Goal: Task Accomplishment & Management: Use online tool/utility

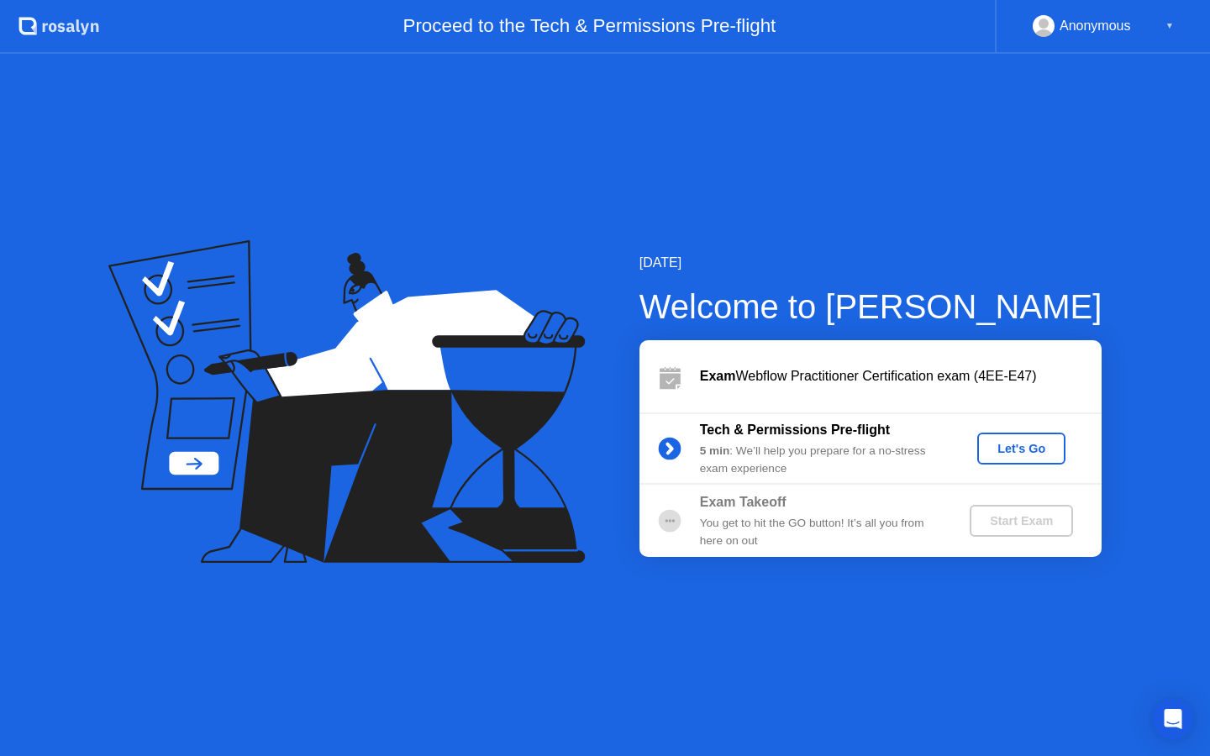
click at [1031, 444] on div "Let's Go" at bounding box center [1021, 448] width 75 height 13
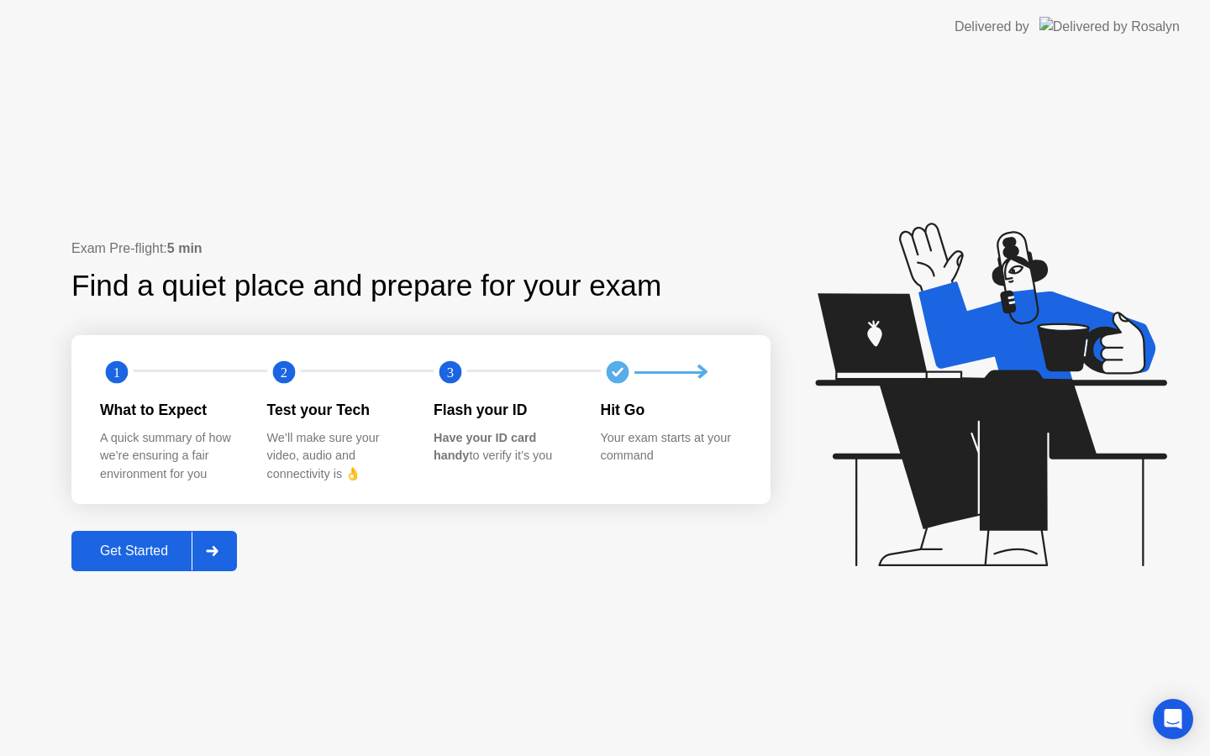
click at [128, 558] on div "Get Started" at bounding box center [133, 551] width 115 height 15
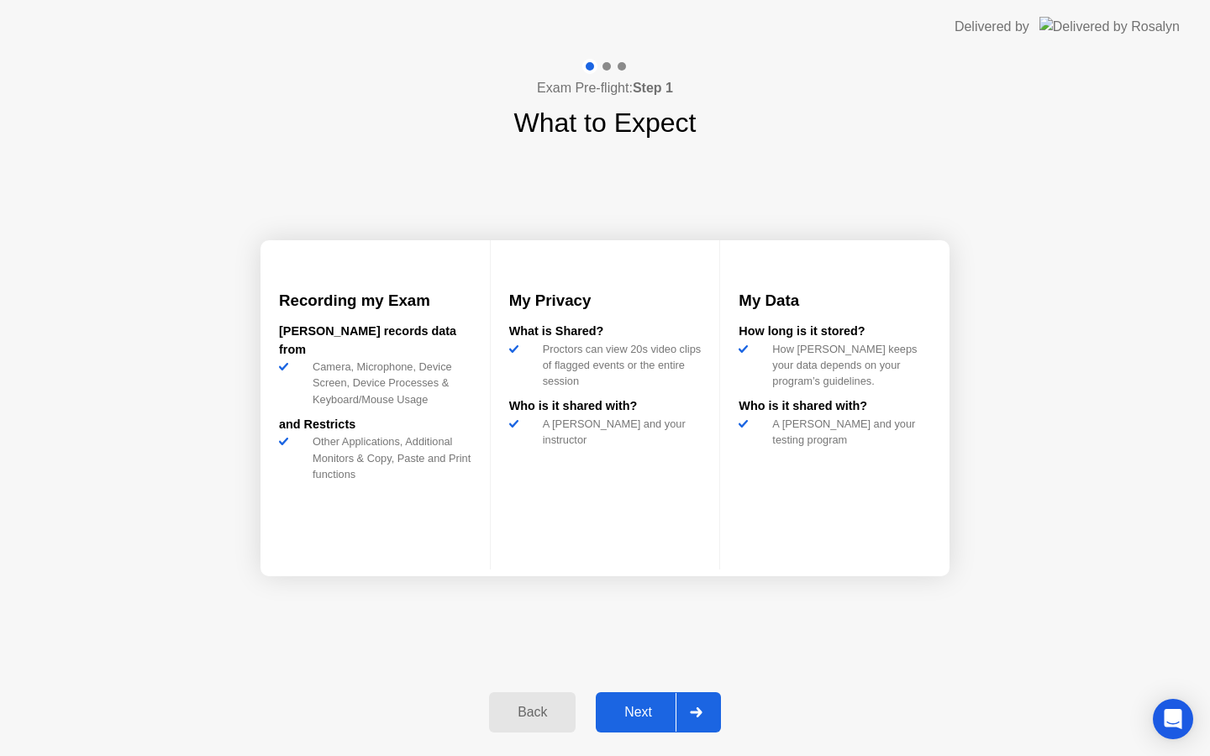
click at [641, 726] on button "Next" at bounding box center [658, 712] width 125 height 40
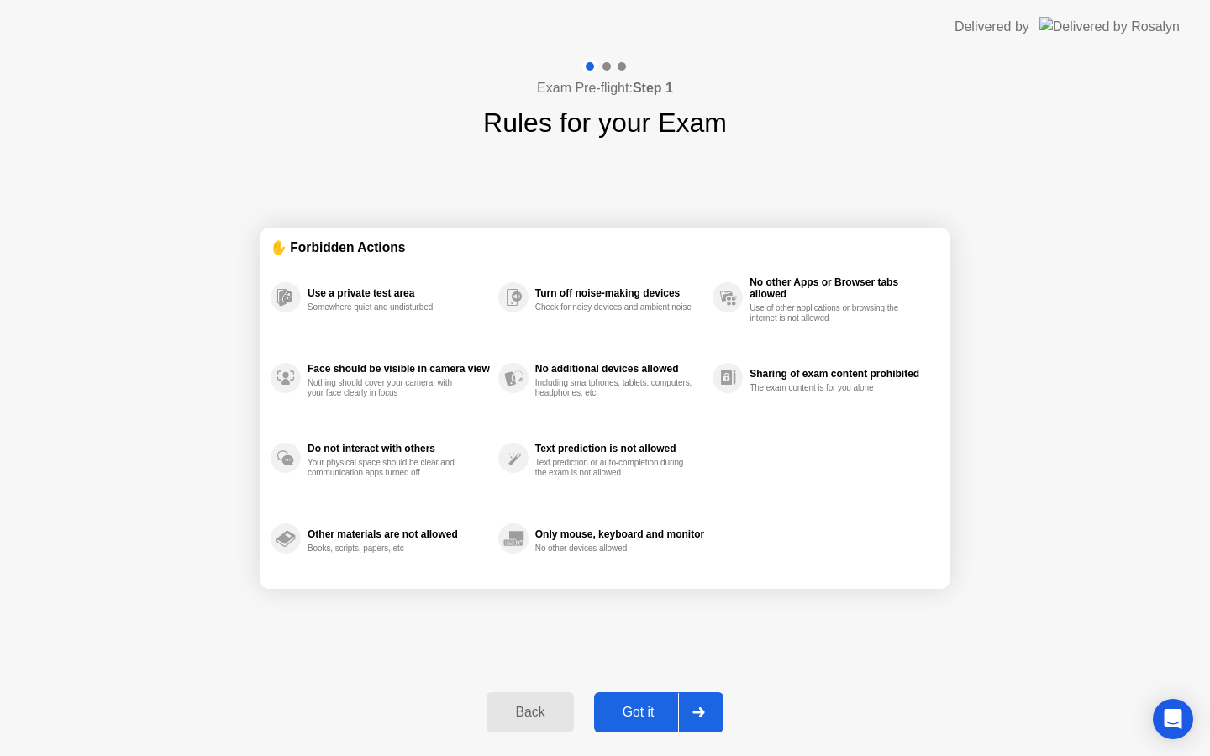
click at [641, 726] on button "Got it" at bounding box center [658, 712] width 129 height 40
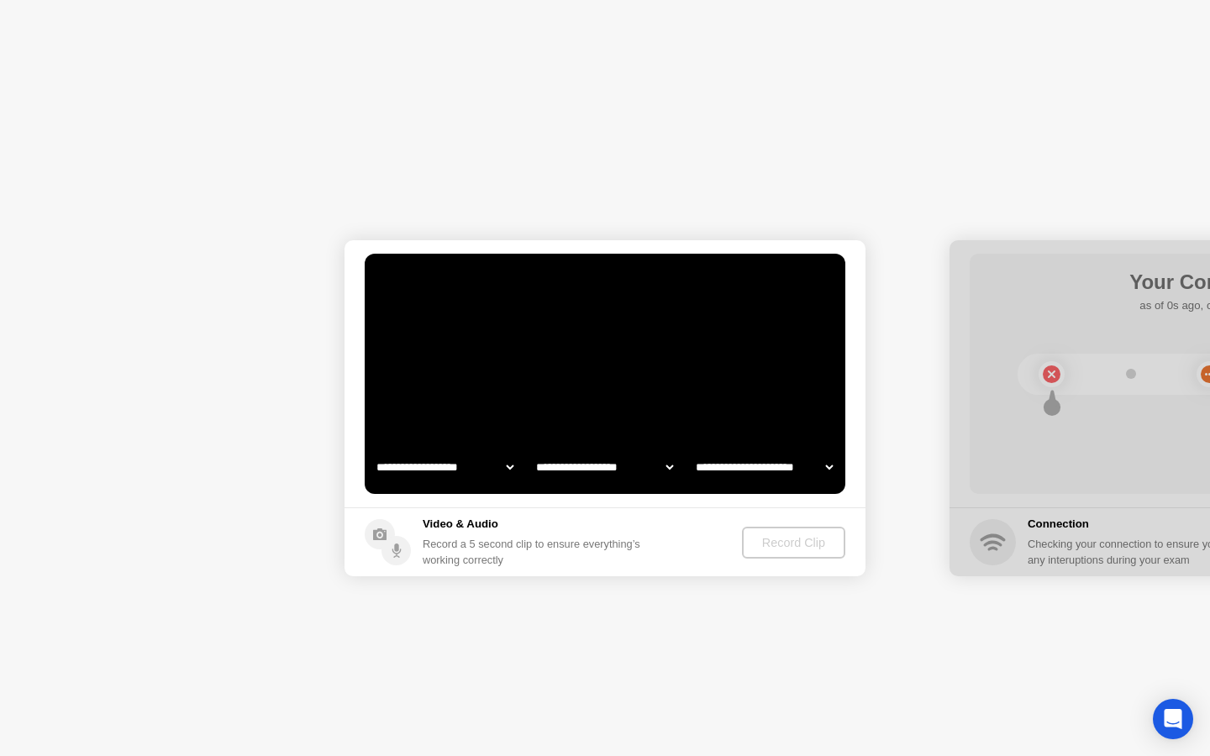
select select "**********"
select select "*******"
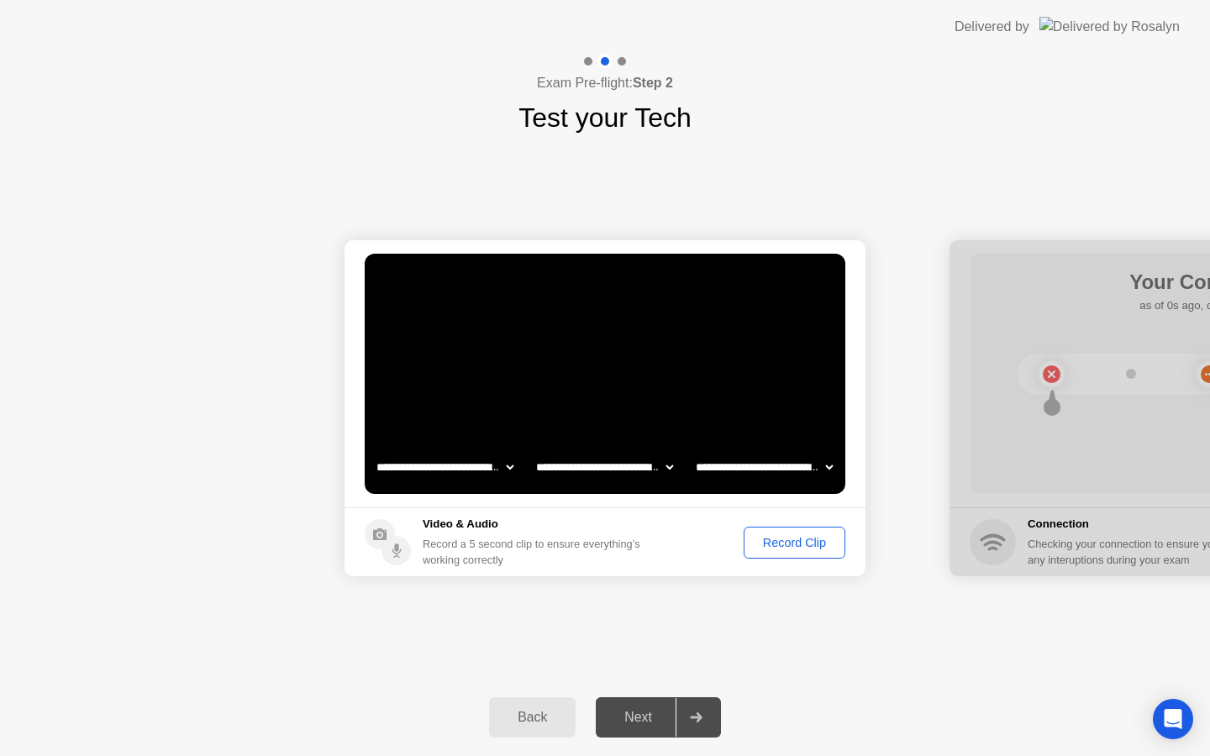
click at [790, 536] on div "Record Clip" at bounding box center [795, 542] width 90 height 13
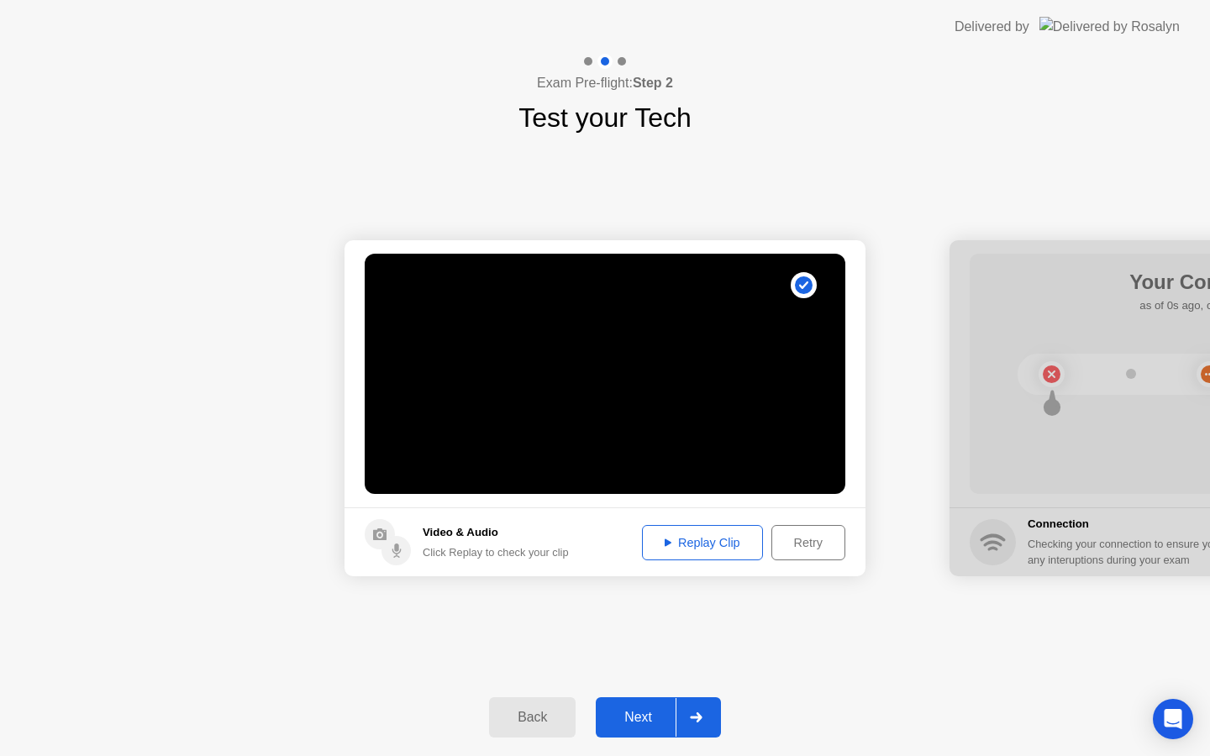
click at [645, 710] on div "Next" at bounding box center [638, 717] width 75 height 15
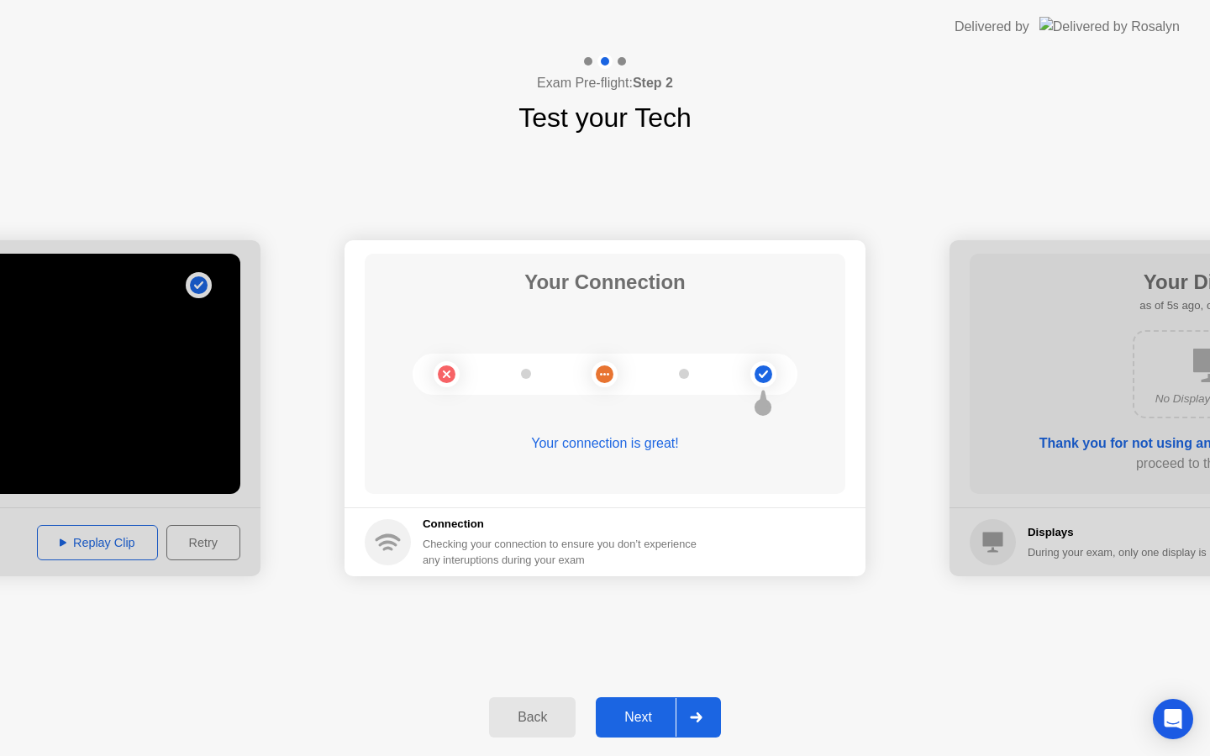
click at [661, 715] on div "Next" at bounding box center [638, 717] width 75 height 15
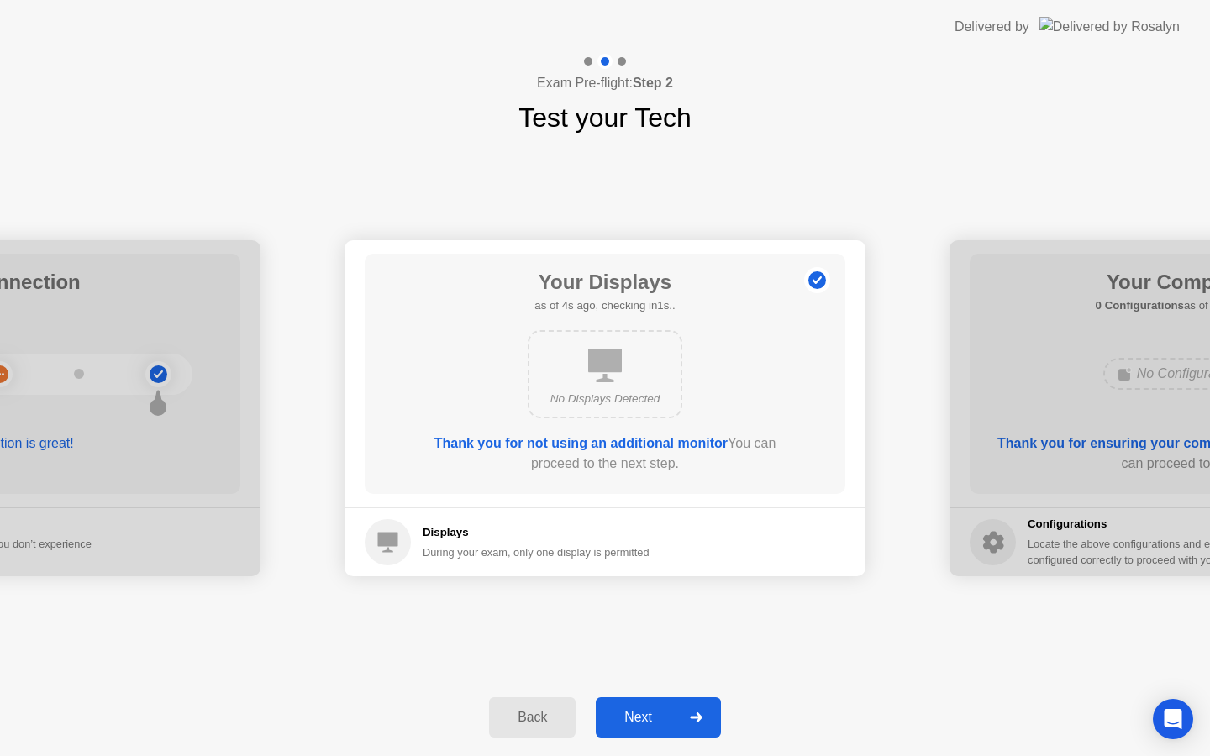
click at [661, 715] on div "Next" at bounding box center [638, 717] width 75 height 15
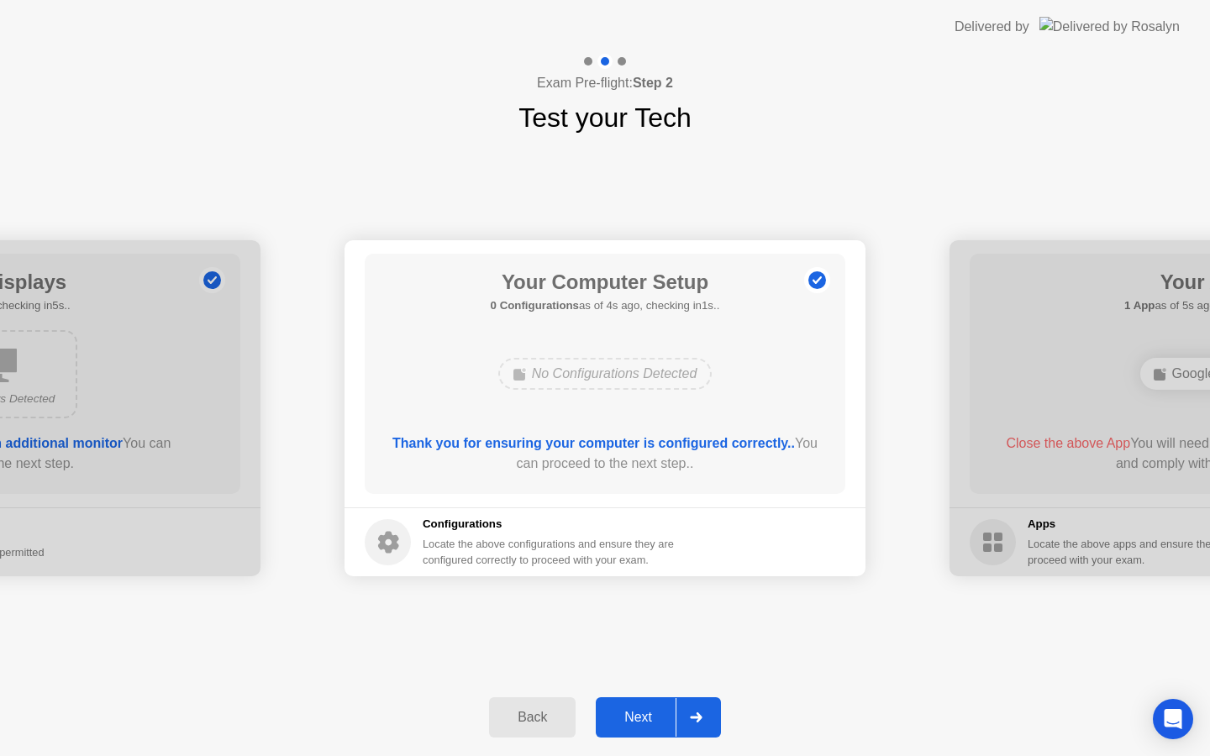
click at [656, 710] on div "Next" at bounding box center [638, 717] width 75 height 15
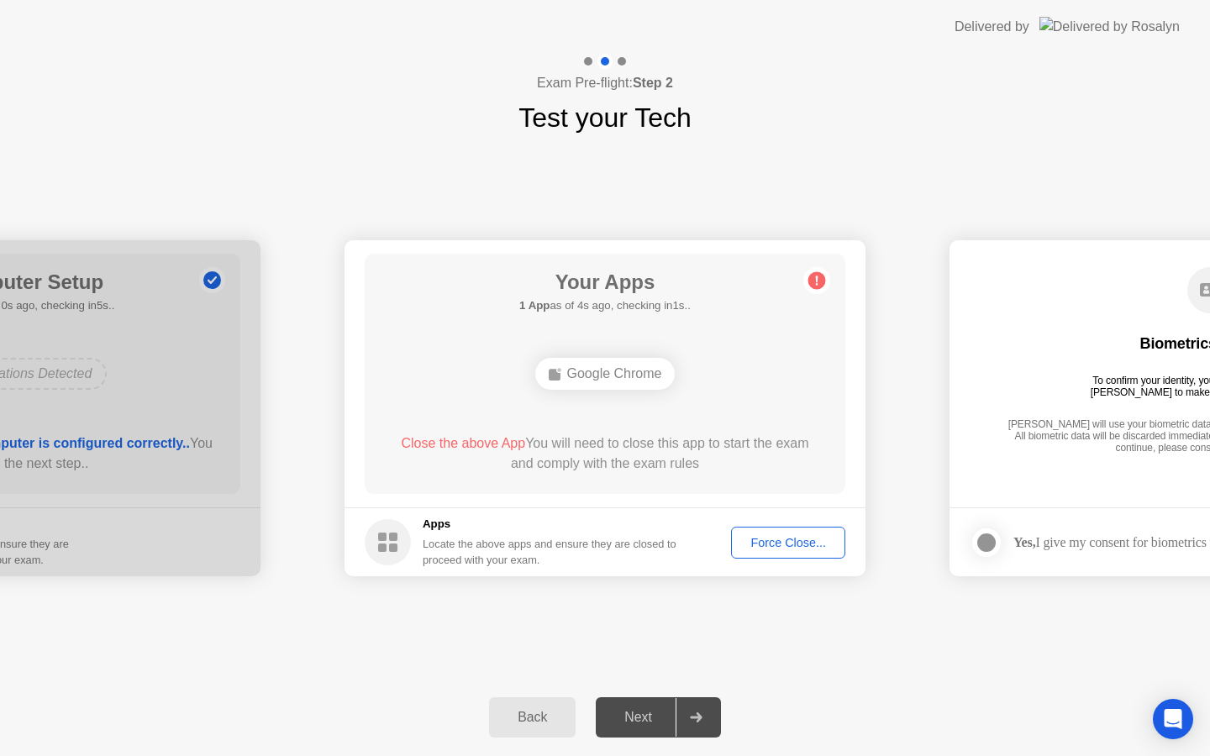
click at [822, 538] on div "Force Close..." at bounding box center [788, 542] width 103 height 13
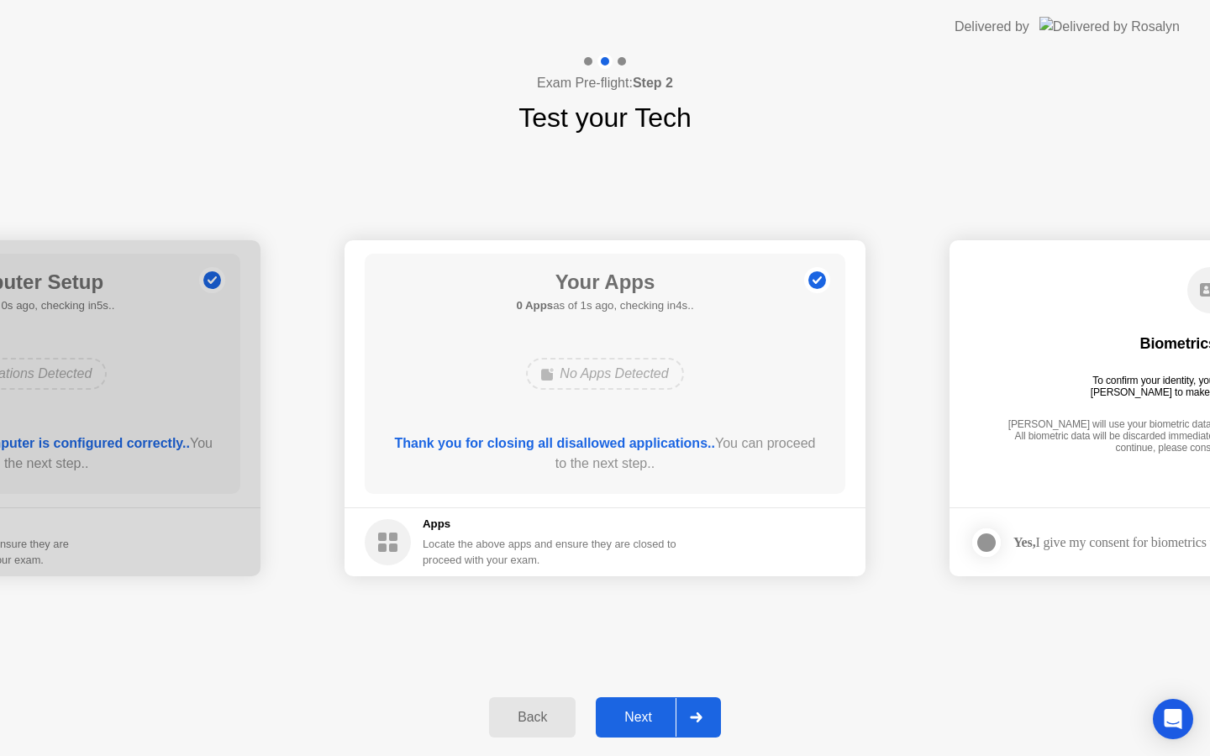
click at [648, 714] on div "Next" at bounding box center [638, 717] width 75 height 15
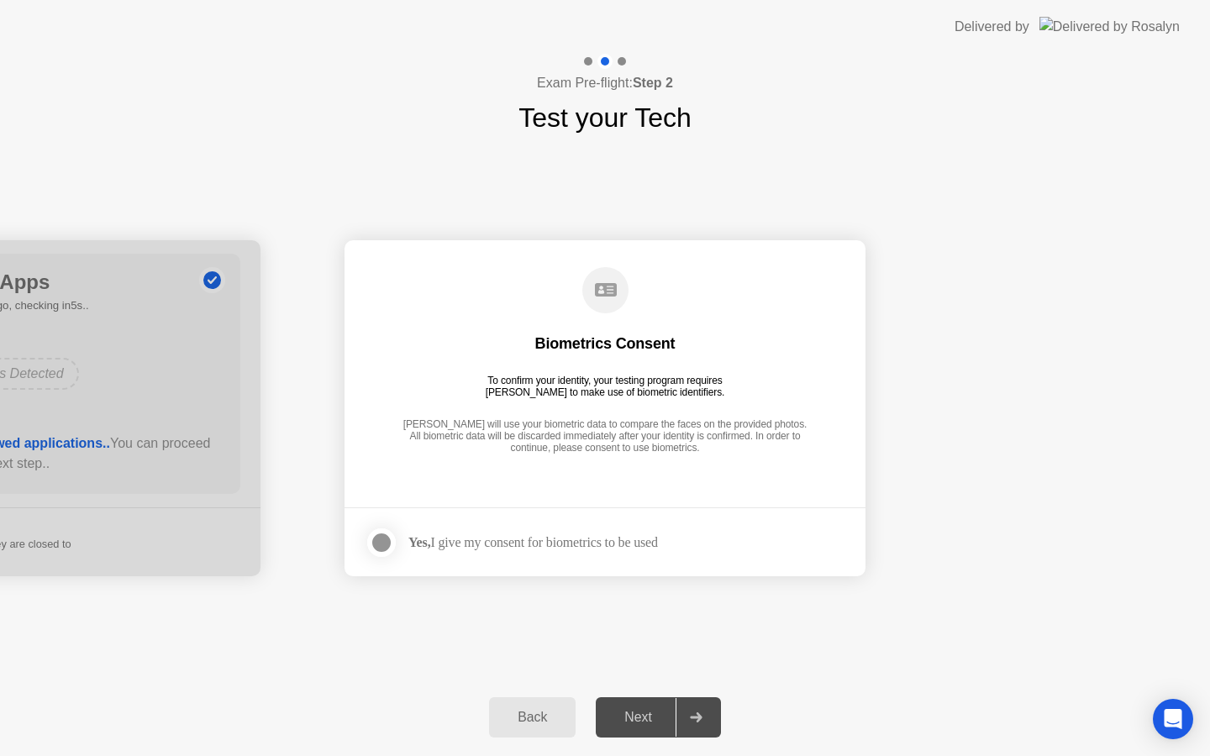
click at [378, 543] on div at bounding box center [381, 543] width 20 height 20
click at [661, 714] on div "Next" at bounding box center [638, 717] width 75 height 15
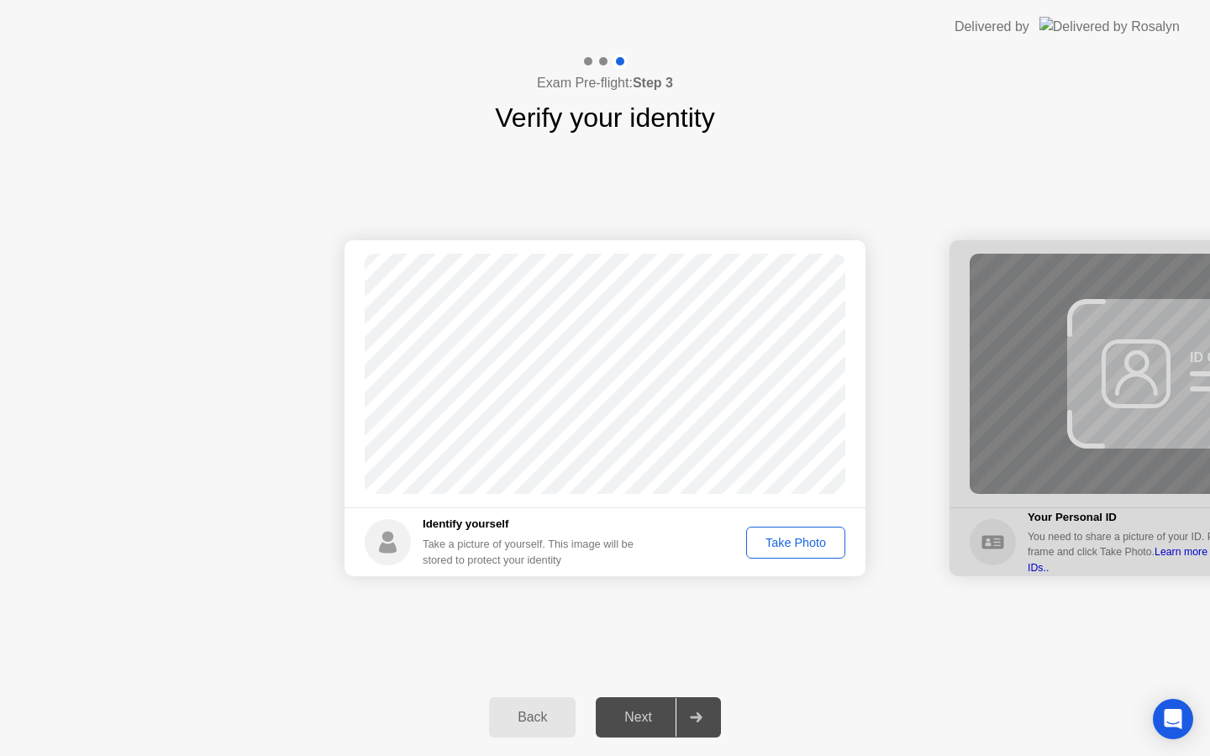
click at [792, 545] on div "Take Photo" at bounding box center [795, 542] width 87 height 13
click at [666, 710] on div "Next" at bounding box center [638, 717] width 75 height 15
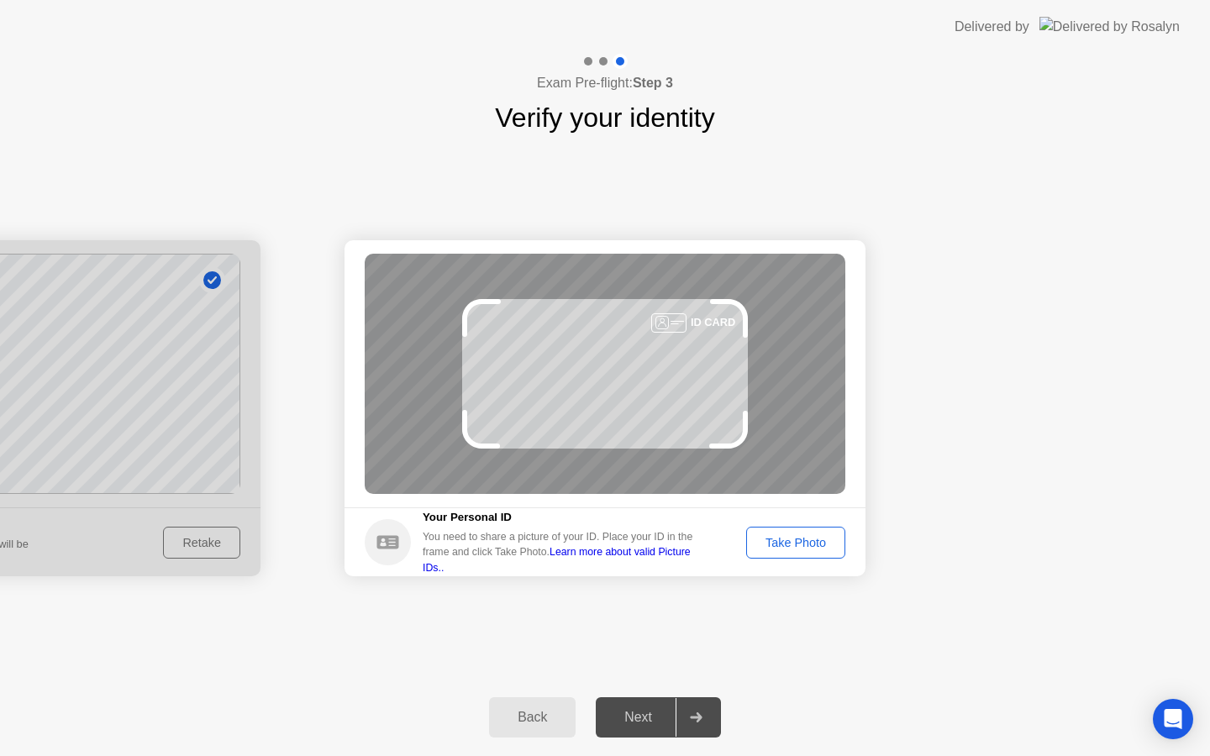
click at [813, 546] on div "Take Photo" at bounding box center [795, 542] width 87 height 13
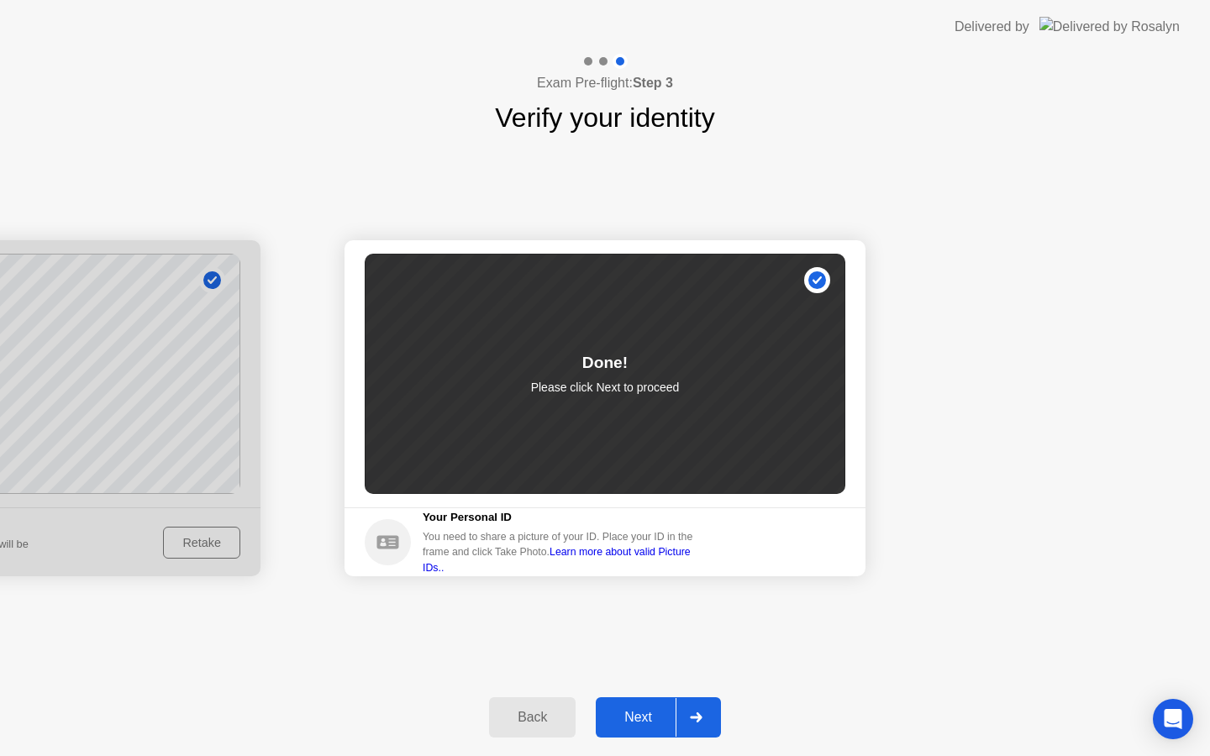
click at [651, 725] on div "Next" at bounding box center [638, 717] width 75 height 15
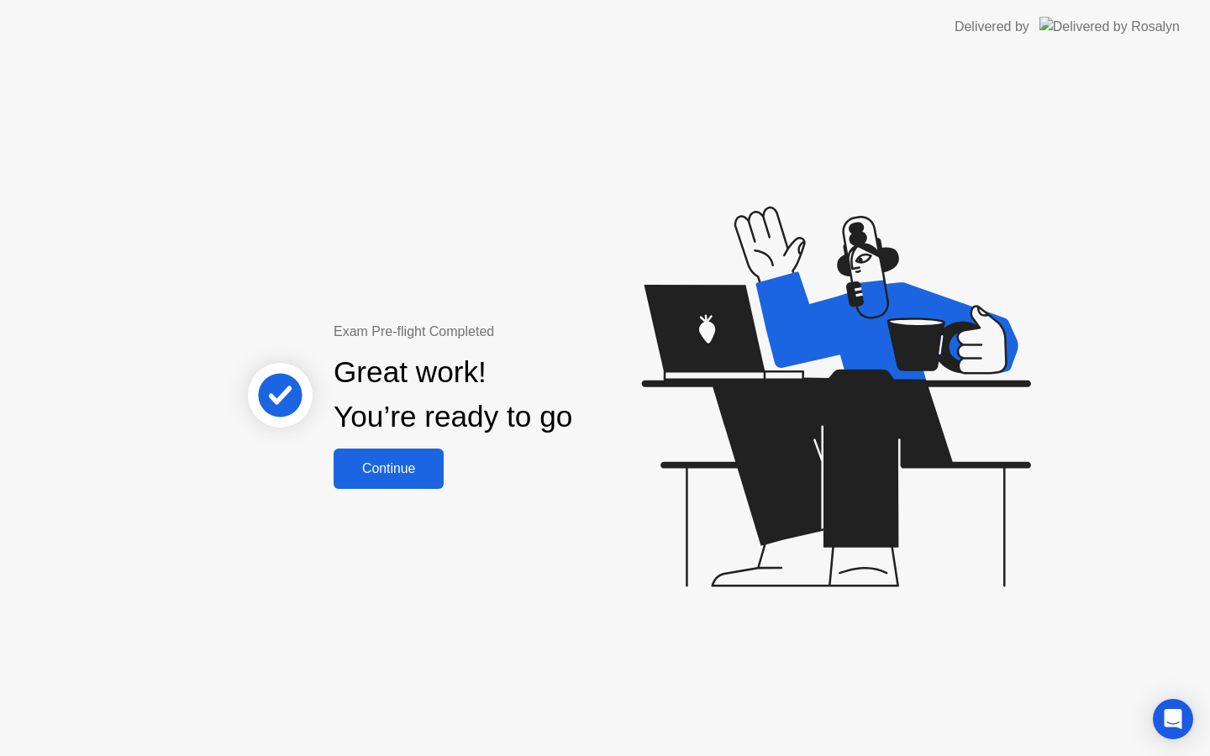
click at [434, 461] on div "Continue" at bounding box center [389, 468] width 100 height 15
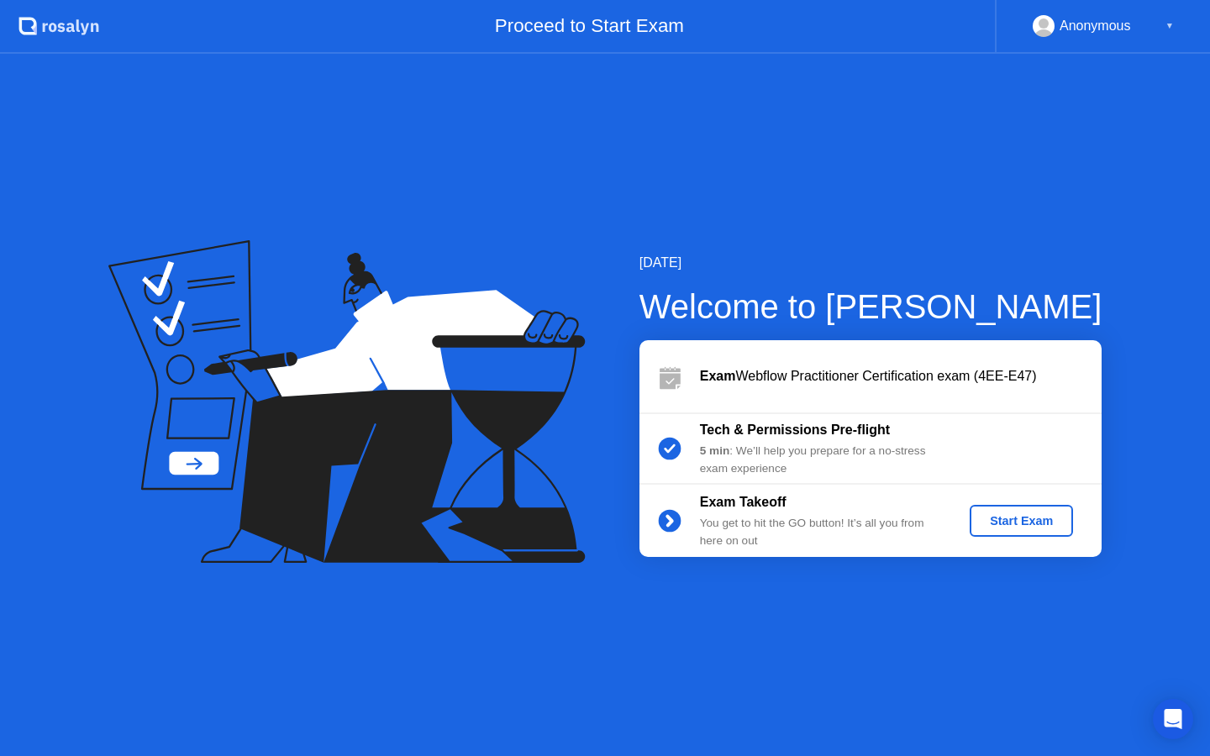
click at [1015, 528] on div "Start Exam" at bounding box center [1021, 520] width 90 height 13
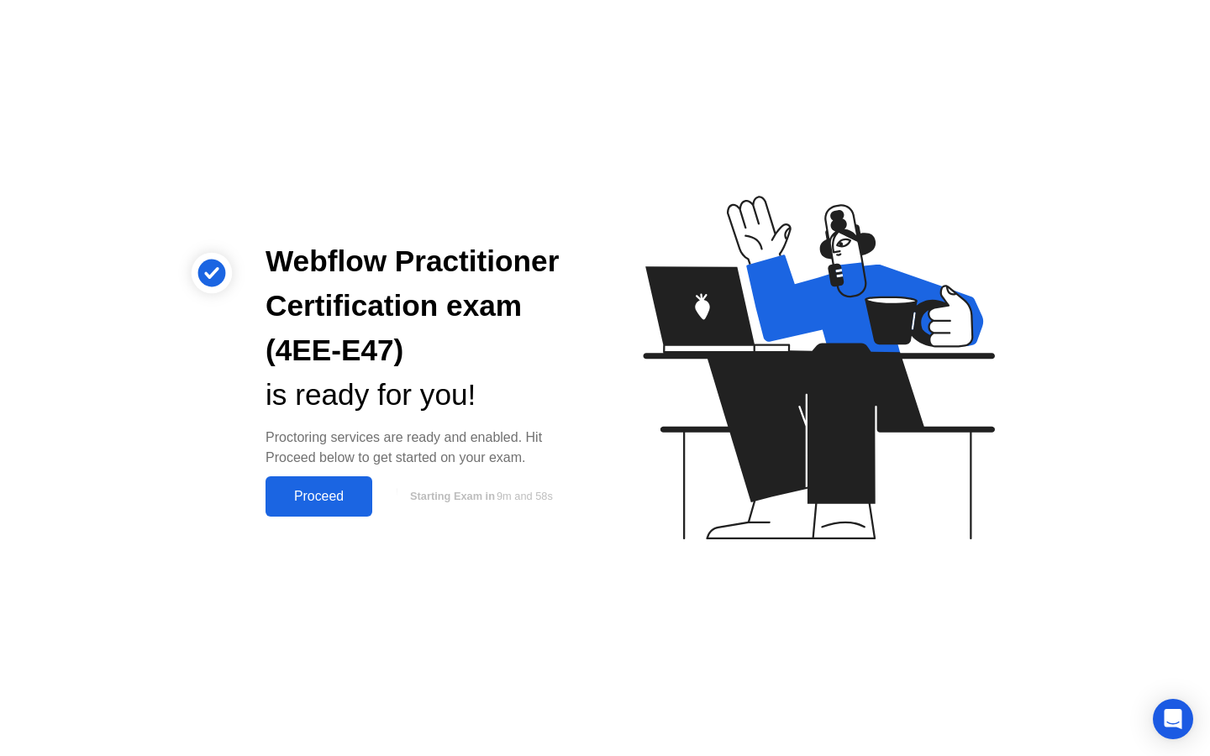
click at [352, 499] on div "Proceed" at bounding box center [319, 496] width 97 height 15
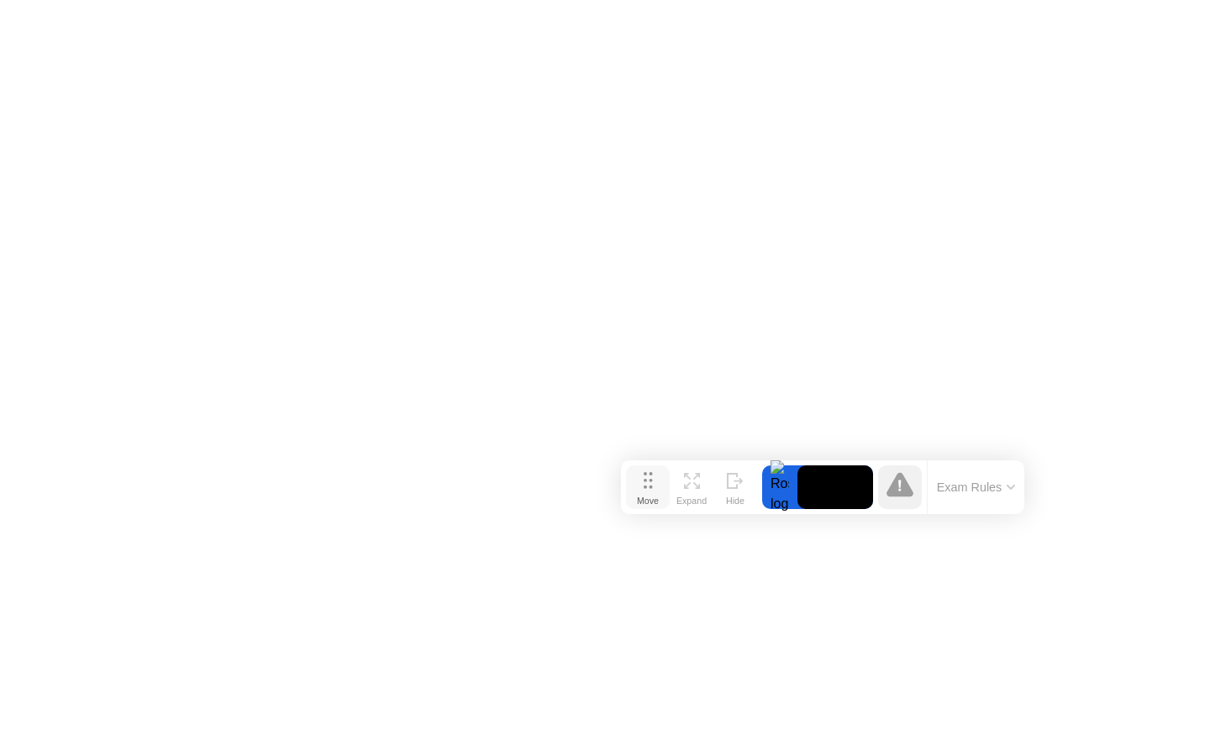
drag, startPoint x: 427, startPoint y: 723, endPoint x: 644, endPoint y: 481, distance: 324.9
click at [644, 481] on circle at bounding box center [645, 480] width 3 height 3
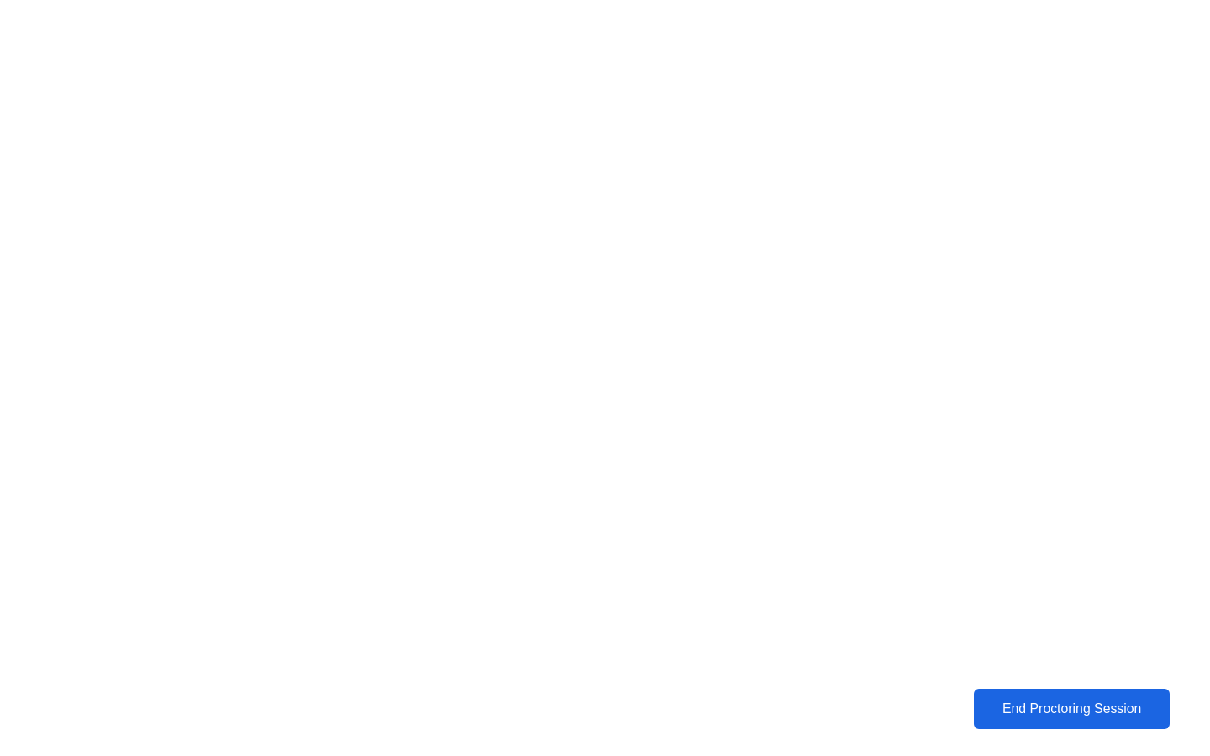
click at [1014, 704] on div "End Proctoring Session" at bounding box center [1072, 709] width 186 height 15
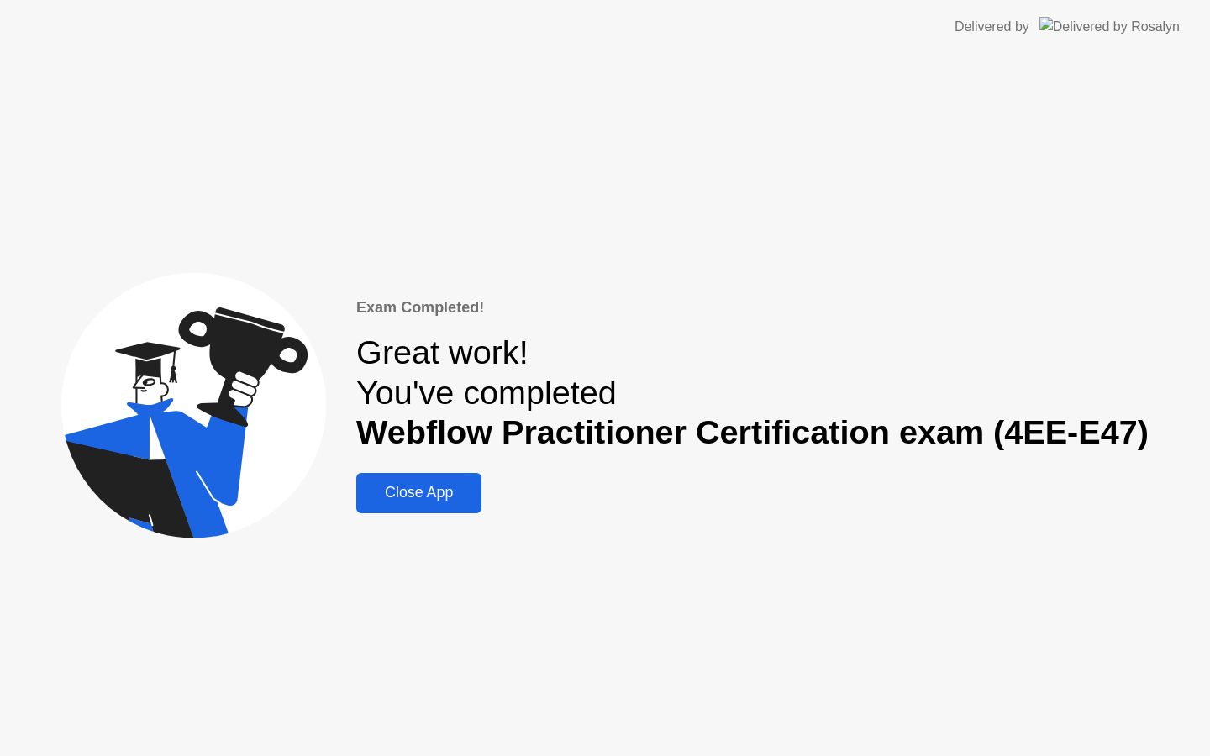
click at [431, 491] on div "Close App" at bounding box center [418, 493] width 115 height 18
